Goal: Task Accomplishment & Management: Use online tool/utility

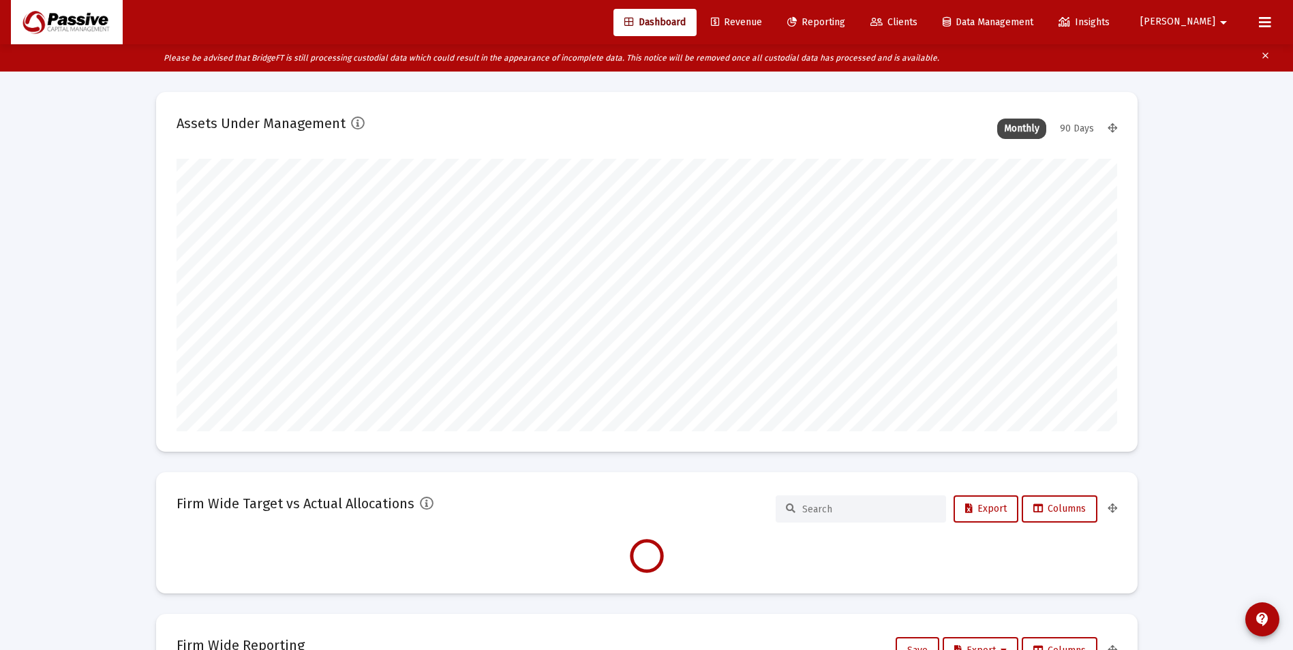
scroll to position [273, 940]
click at [917, 24] on span "Clients" at bounding box center [893, 22] width 47 height 12
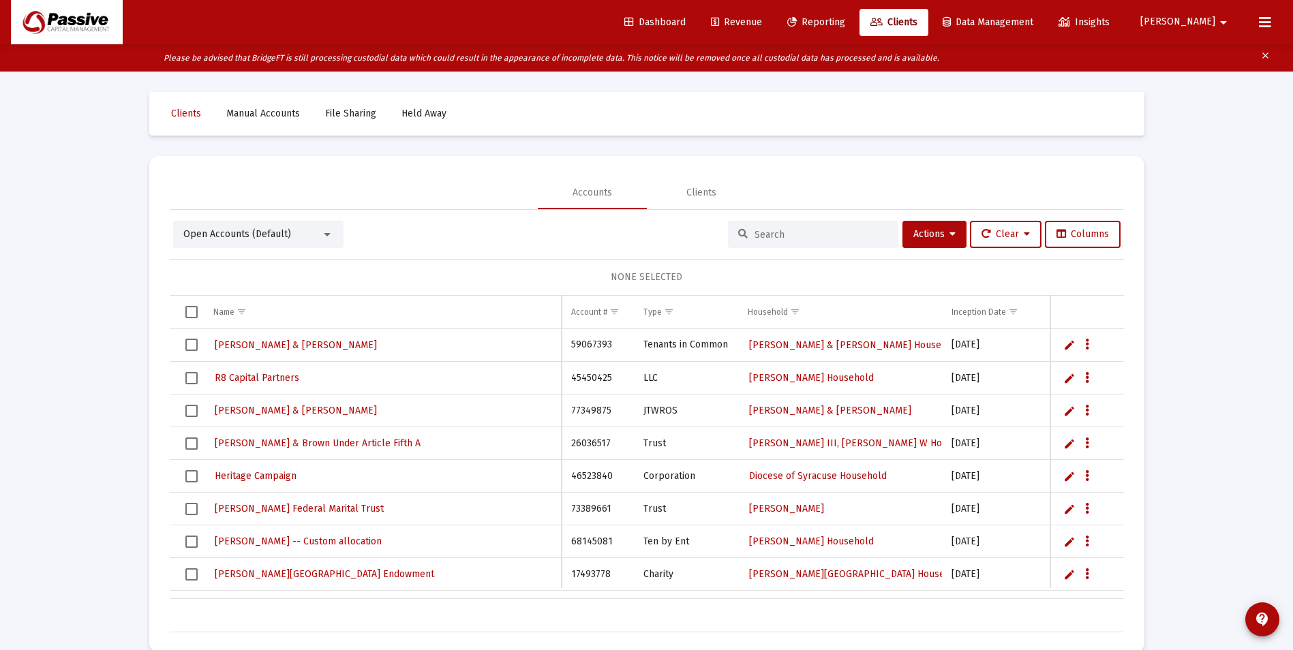
click at [809, 235] on input at bounding box center [821, 235] width 134 height 12
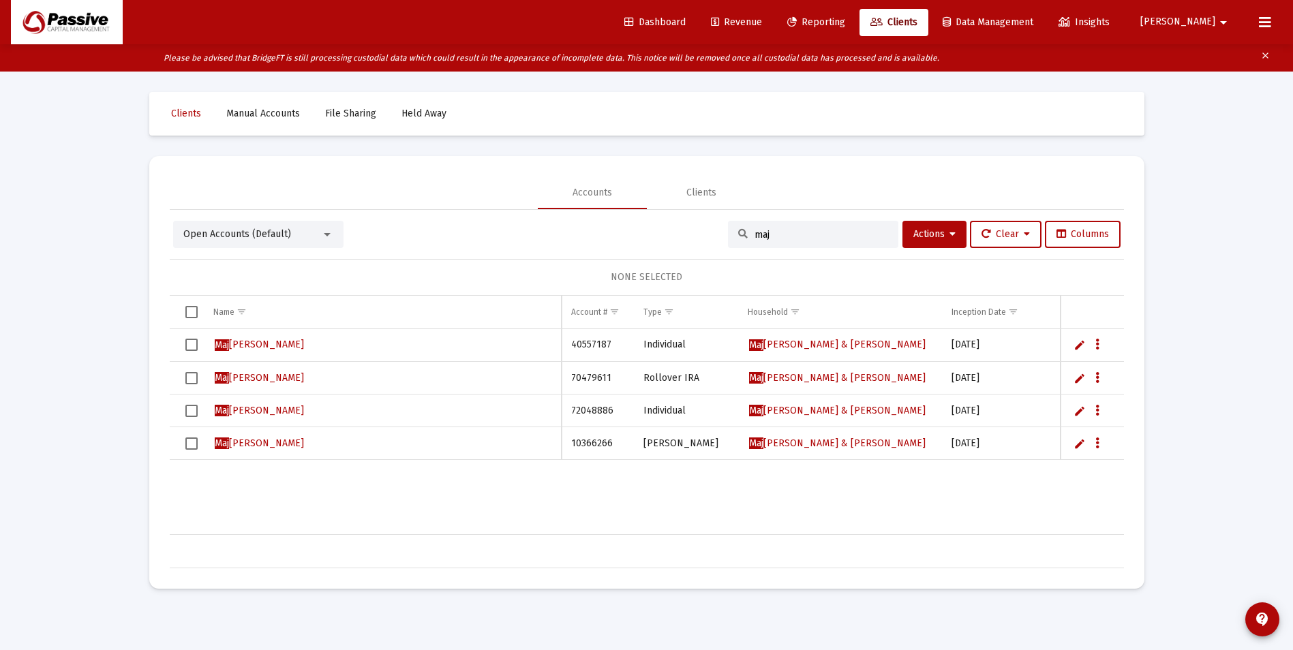
type input "maj"
click at [259, 349] on span "[PERSON_NAME]" at bounding box center [259, 345] width 89 height 12
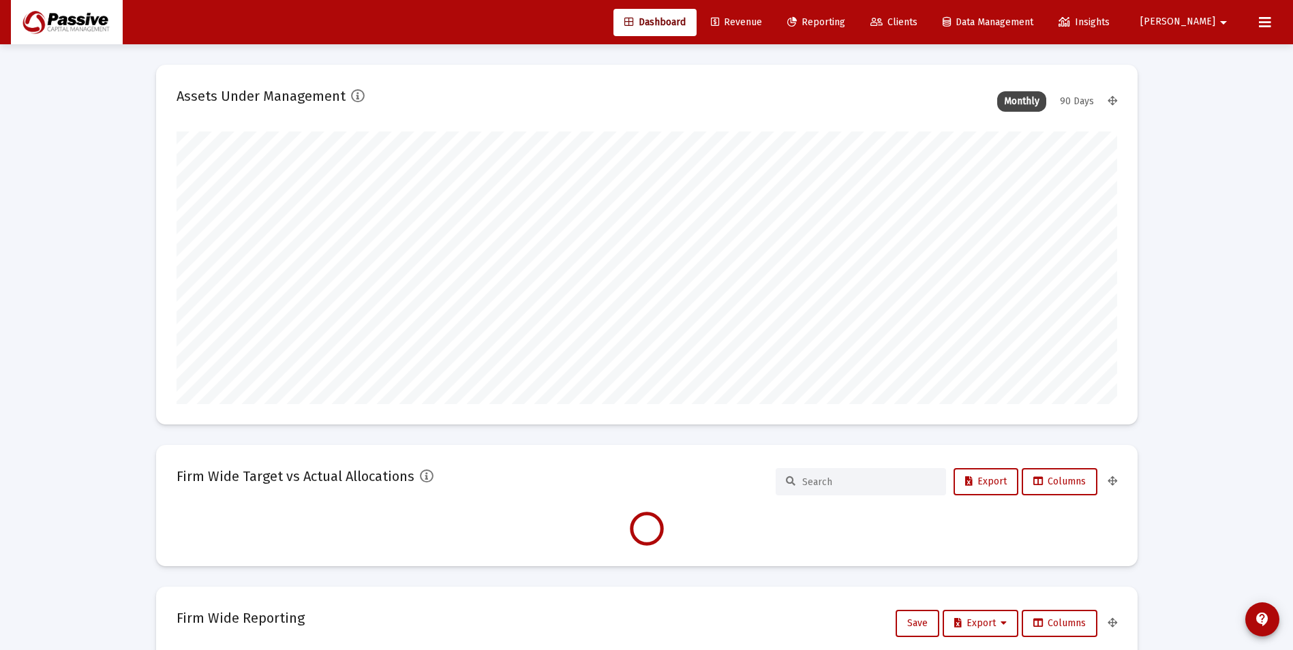
type input "[DATE]"
click at [856, 22] on link "Reporting" at bounding box center [816, 22] width 80 height 27
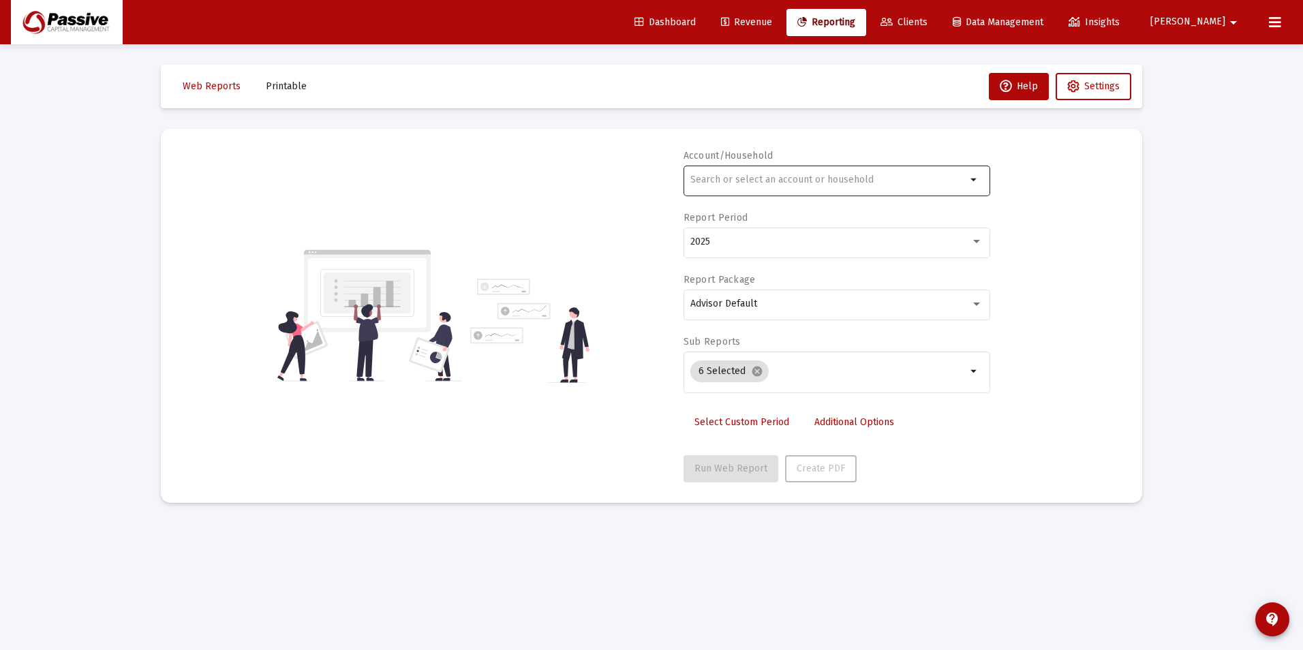
click at [754, 187] on div at bounding box center [828, 179] width 276 height 33
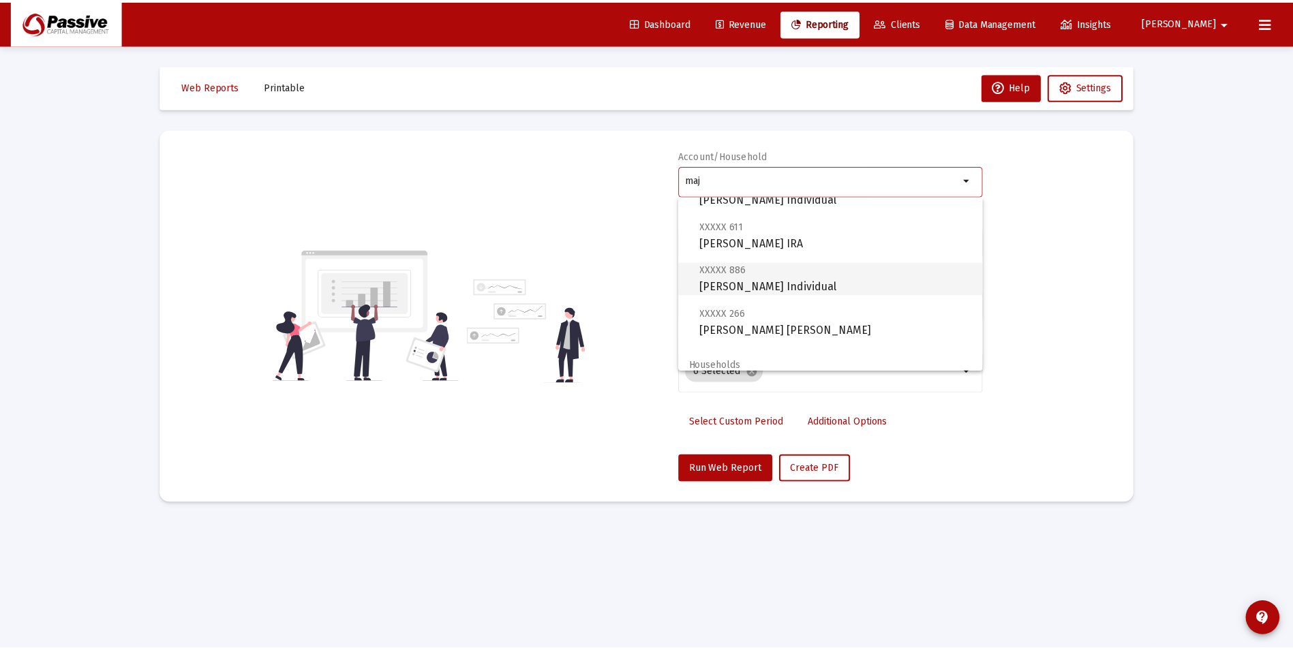
scroll to position [30, 0]
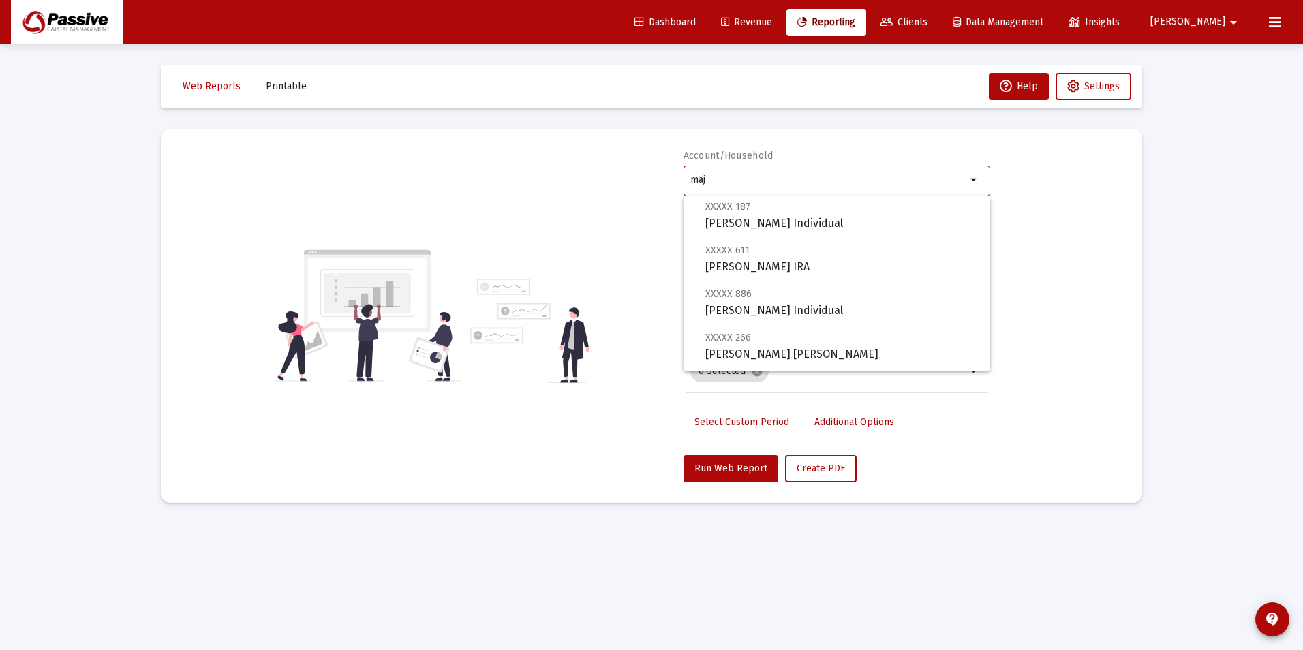
click at [801, 233] on mat-optgroup "Accounts XXXXX 187 [PERSON_NAME] Individual XXXXX 611 [PERSON_NAME] IRA XXXXX 8…" at bounding box center [837, 264] width 307 height 196
click at [764, 229] on span "XXXXX 187 [PERSON_NAME] Individual" at bounding box center [842, 214] width 274 height 33
type input "[PERSON_NAME] Individual"
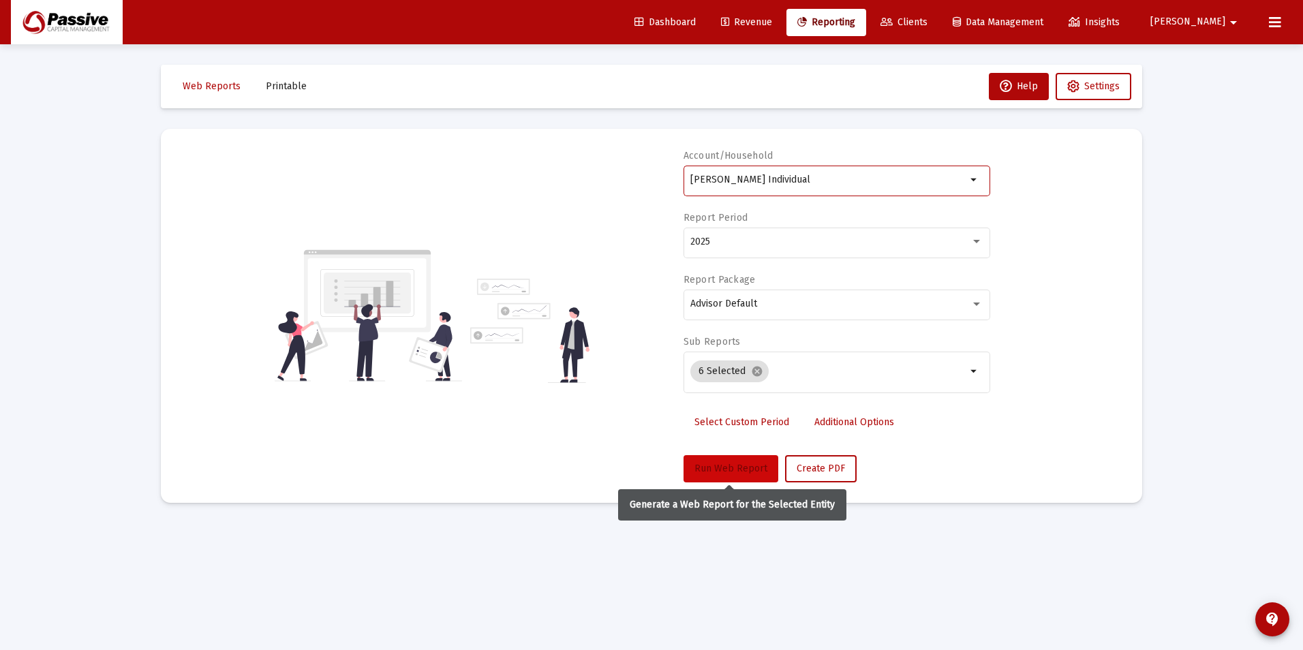
click at [731, 476] on button "Run Web Report" at bounding box center [731, 468] width 95 height 27
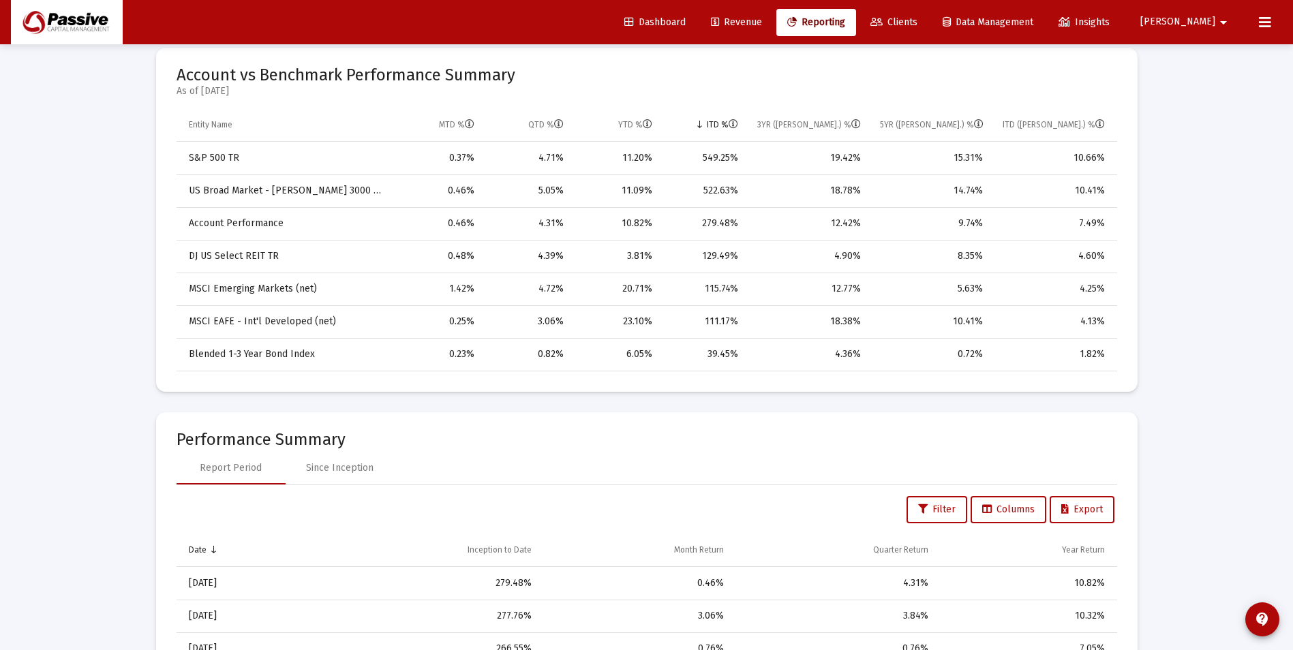
scroll to position [620, 0]
